Goal: Task Accomplishment & Management: Complete application form

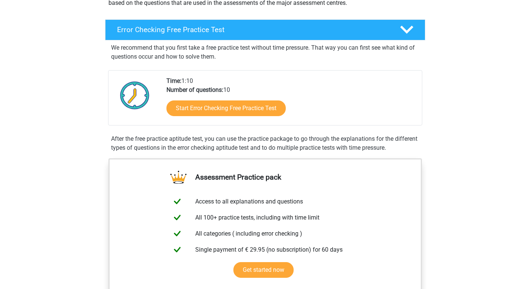
scroll to position [104, 0]
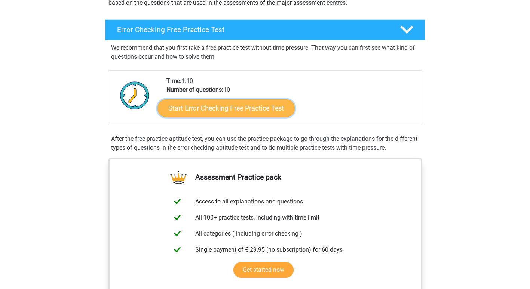
click at [252, 109] on link "Start Error Checking Free Practice Test" at bounding box center [225, 108] width 137 height 18
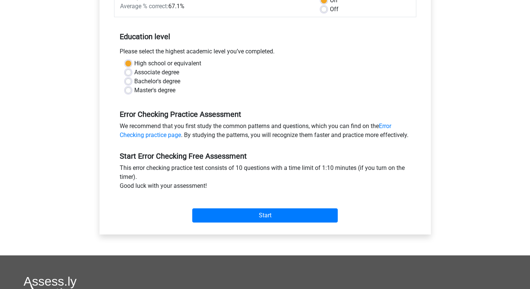
scroll to position [129, 0]
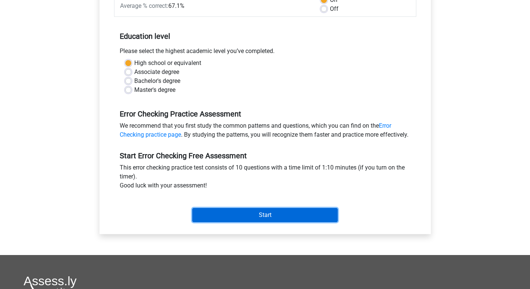
click at [270, 219] on input "Start" at bounding box center [264, 215] width 145 height 14
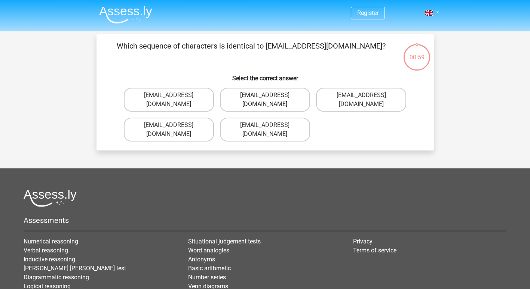
click at [293, 92] on label "Evie_Maede@jointmail.com.uk" at bounding box center [265, 100] width 90 height 24
click at [270, 95] on input "Evie_Maede@jointmail.com.uk" at bounding box center [267, 97] width 5 height 5
radio input "true"
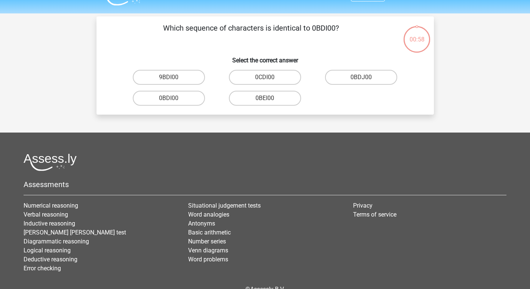
scroll to position [34, 0]
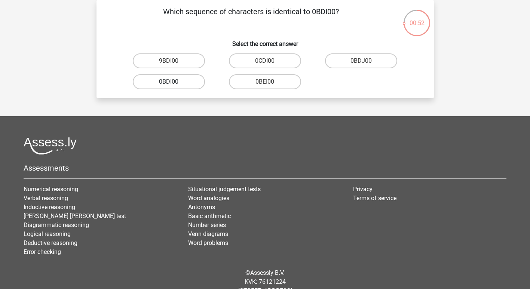
click at [184, 81] on label "0BDI00" at bounding box center [169, 81] width 72 height 15
click at [173, 82] on input "0BDI00" at bounding box center [171, 84] width 5 height 5
radio input "true"
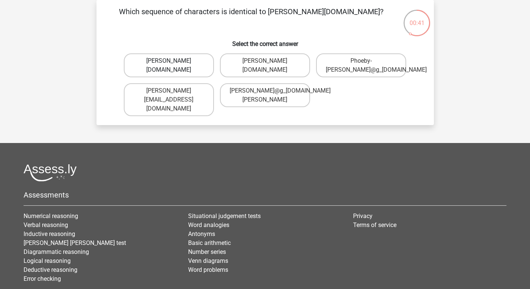
click at [178, 70] on label "Phoebe-Patterson@g_mail.gr" at bounding box center [169, 65] width 90 height 24
click at [173, 66] on input "Phoebe-Patterson@g_mail.gr" at bounding box center [171, 63] width 5 height 5
radio input "true"
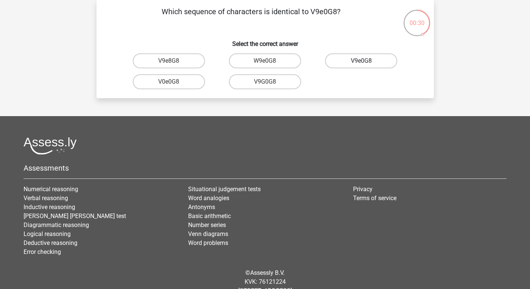
click at [383, 61] on label "V9e0G8" at bounding box center [361, 60] width 72 height 15
click at [366, 61] on input "V9e0G8" at bounding box center [363, 63] width 5 height 5
radio input "true"
click at [189, 85] on label "91051S" at bounding box center [169, 81] width 72 height 15
click at [173, 85] on input "91051S" at bounding box center [171, 84] width 5 height 5
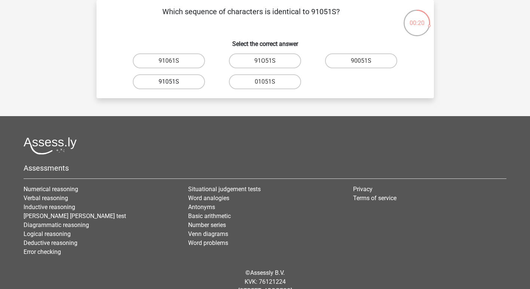
radio input "true"
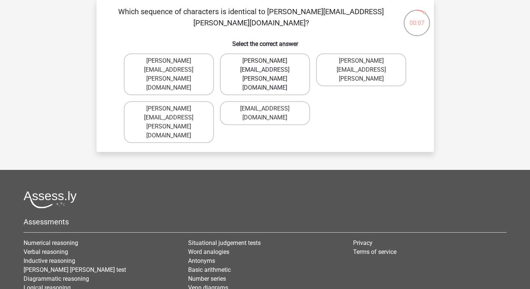
click at [249, 53] on label "Connor.Paterson@mailme.com" at bounding box center [265, 74] width 90 height 42
click at [265, 61] on input "Connor.Paterson@mailme.com" at bounding box center [267, 63] width 5 height 5
radio input "true"
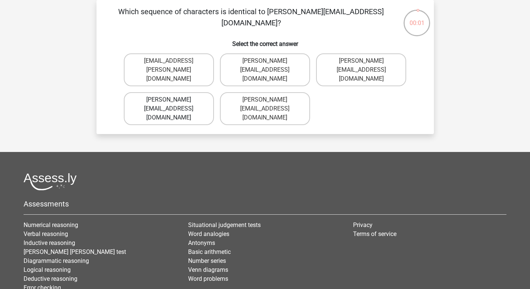
click at [192, 94] on label "Ava-Caroll@mailme.uk.com" at bounding box center [169, 108] width 90 height 33
click at [173, 100] on input "Ava-Caroll@mailme.uk.com" at bounding box center [171, 102] width 5 height 5
radio input "true"
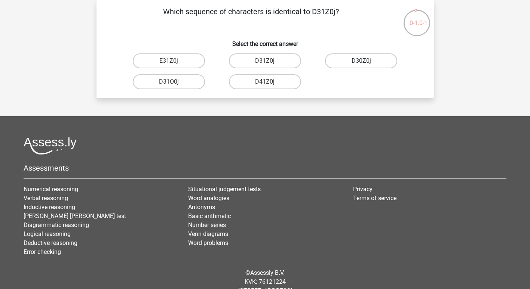
drag, startPoint x: 361, startPoint y: 61, endPoint x: 376, endPoint y: 63, distance: 15.8
click at [376, 63] on label "D30Z0j" at bounding box center [361, 60] width 72 height 15
click at [366, 63] on input "D30Z0j" at bounding box center [363, 63] width 5 height 5
radio input "true"
